Goal: Task Accomplishment & Management: Use online tool/utility

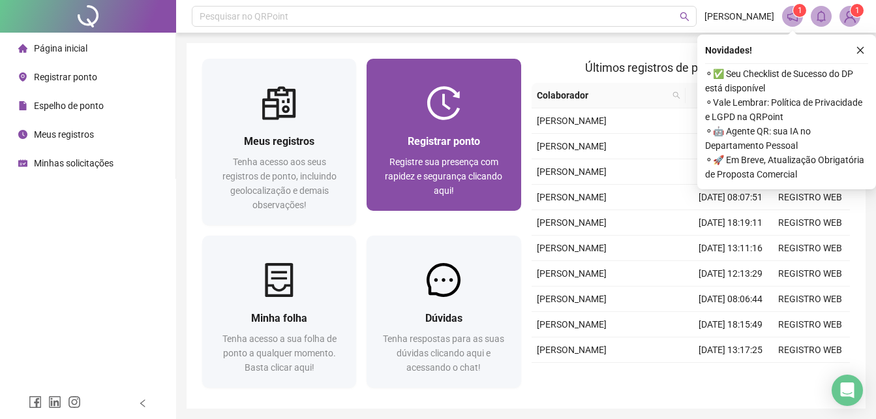
click at [460, 164] on span "Registre sua presença com rapidez e segurança clicando aqui!" at bounding box center [443, 176] width 117 height 39
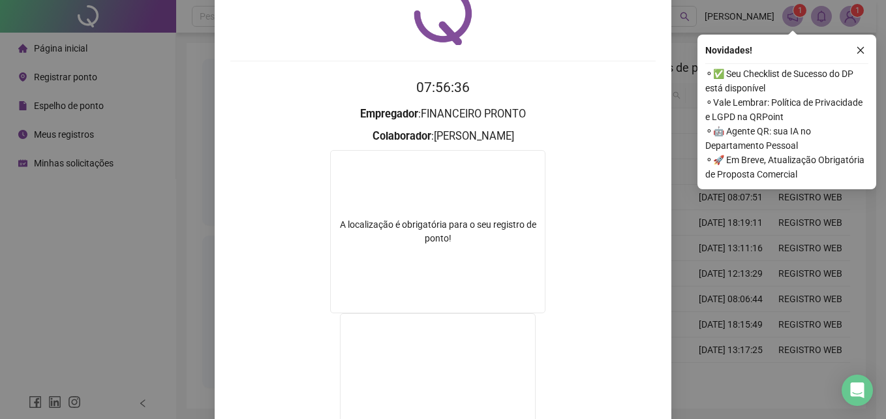
scroll to position [130, 0]
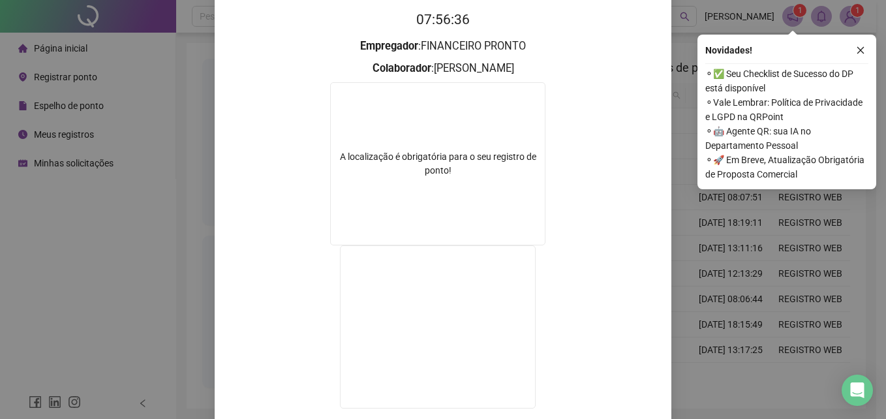
drag, startPoint x: 718, startPoint y: 230, endPoint x: 680, endPoint y: 236, distance: 38.3
click at [718, 230] on div "Registro de ponto web 07:56:36 Empregador : FINANCEIRO PRONTO Colaborador : [PE…" at bounding box center [443, 209] width 886 height 419
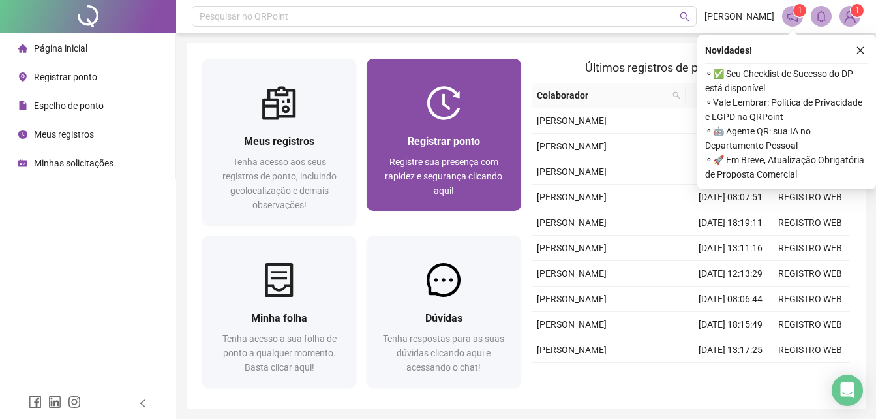
click at [482, 195] on div "Registre sua presença com rapidez e segurança clicando aqui!" at bounding box center [443, 176] width 123 height 43
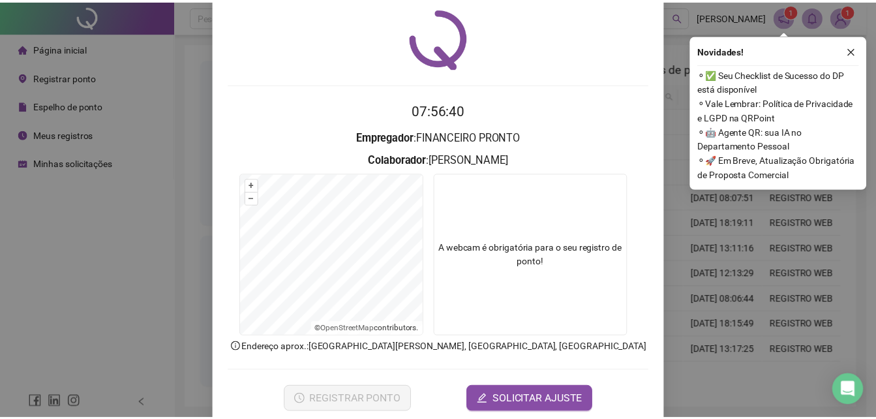
scroll to position [62, 0]
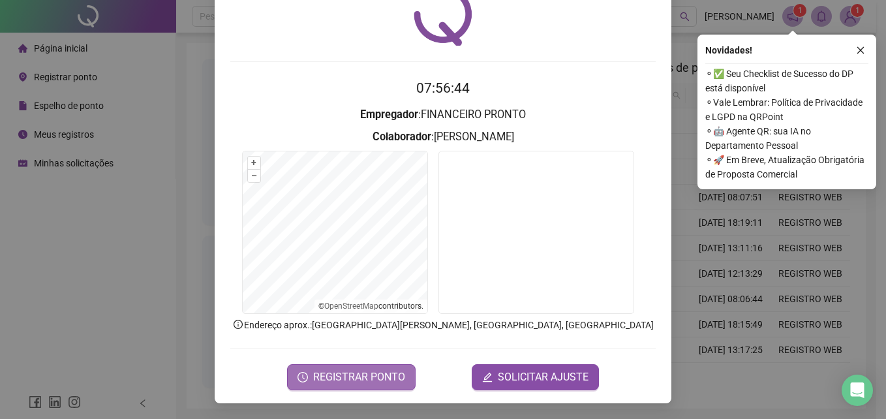
click at [393, 374] on span "REGISTRAR PONTO" at bounding box center [359, 377] width 92 height 16
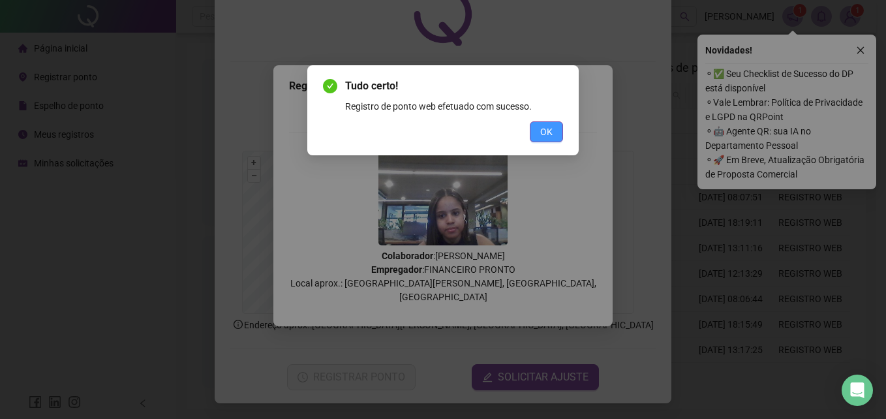
click at [550, 128] on span "OK" at bounding box center [546, 132] width 12 height 14
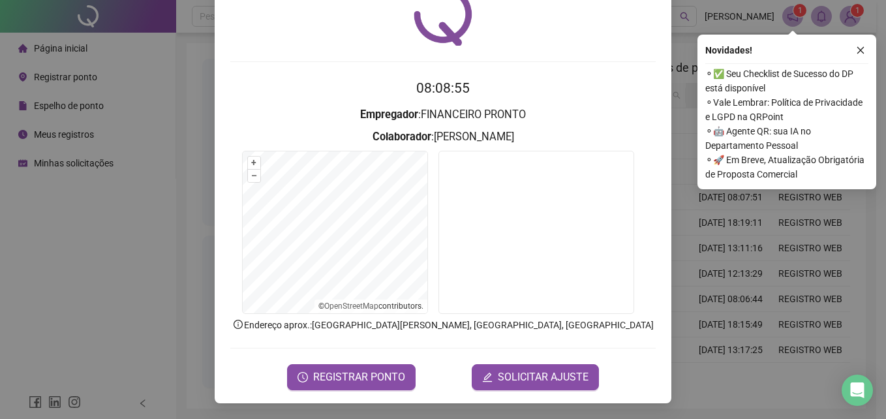
click at [677, 97] on div "Registro de ponto web 08:08:55 Empregador : FINANCEIRO PRONTO Colaborador : [PE…" at bounding box center [443, 209] width 886 height 419
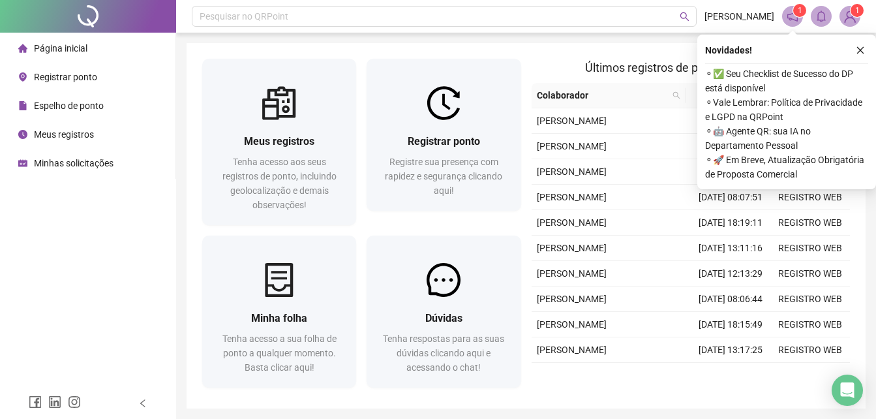
click at [859, 49] on icon "close" at bounding box center [860, 50] width 9 height 9
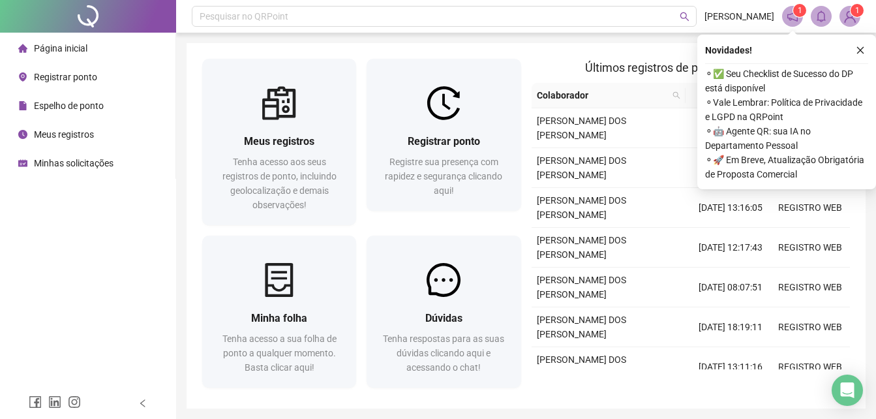
click at [855, 14] on span "1" at bounding box center [857, 10] width 5 height 9
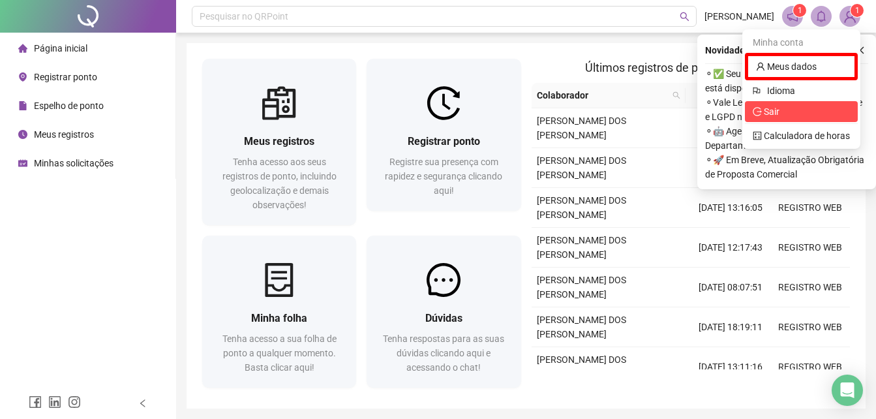
click at [814, 110] on span "Sair" at bounding box center [801, 111] width 97 height 14
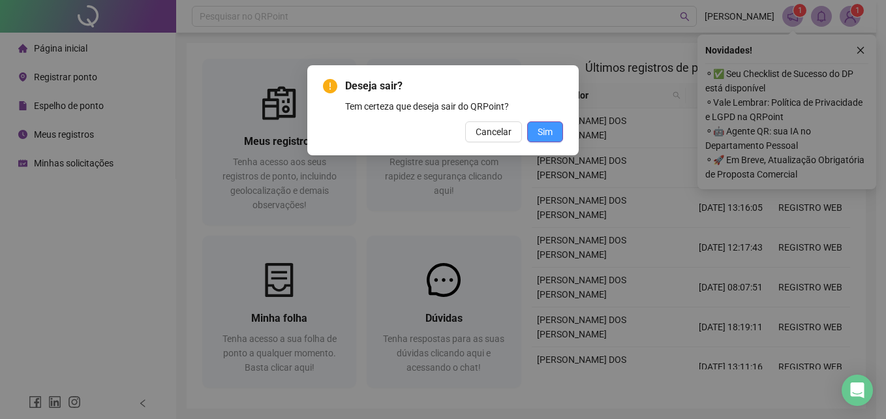
click at [543, 134] on span "Sim" at bounding box center [544, 132] width 15 height 14
